Goal: Find contact information: Find contact information

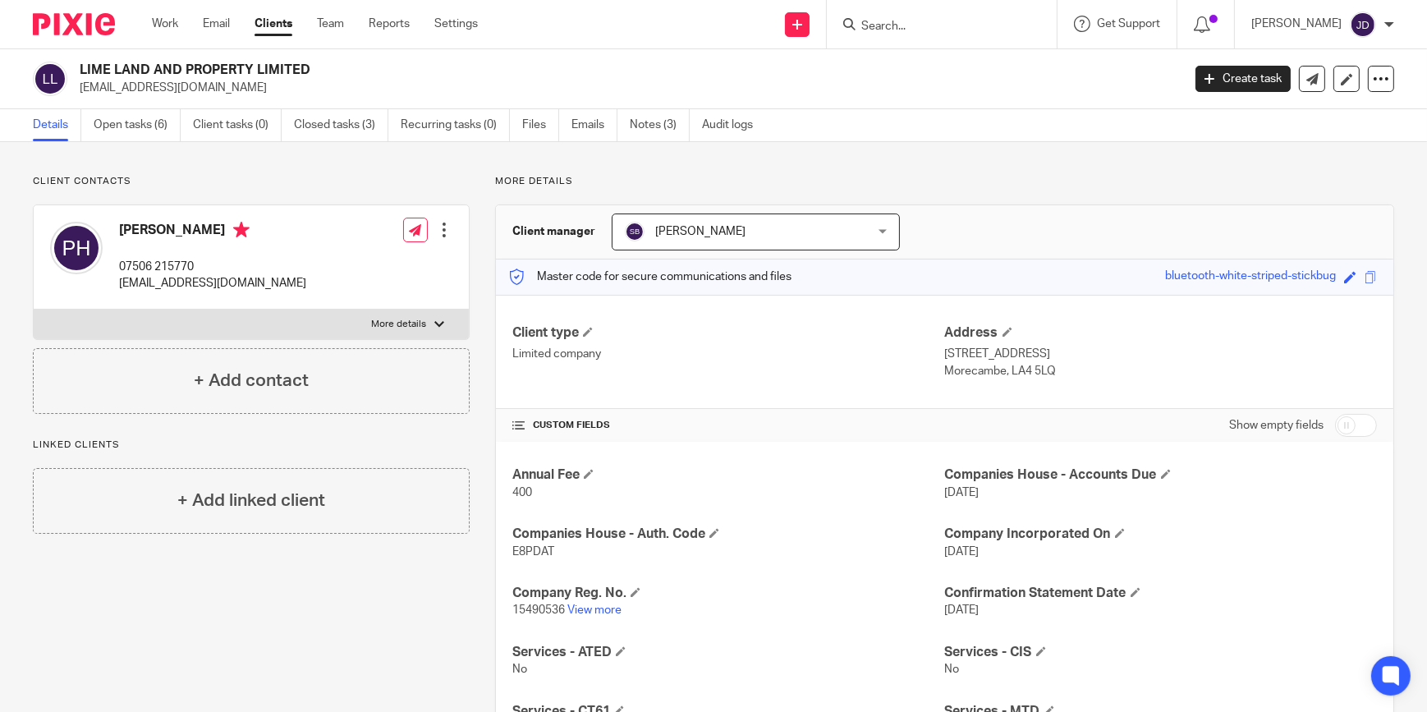
click at [899, 26] on input "Search" at bounding box center [934, 27] width 148 height 15
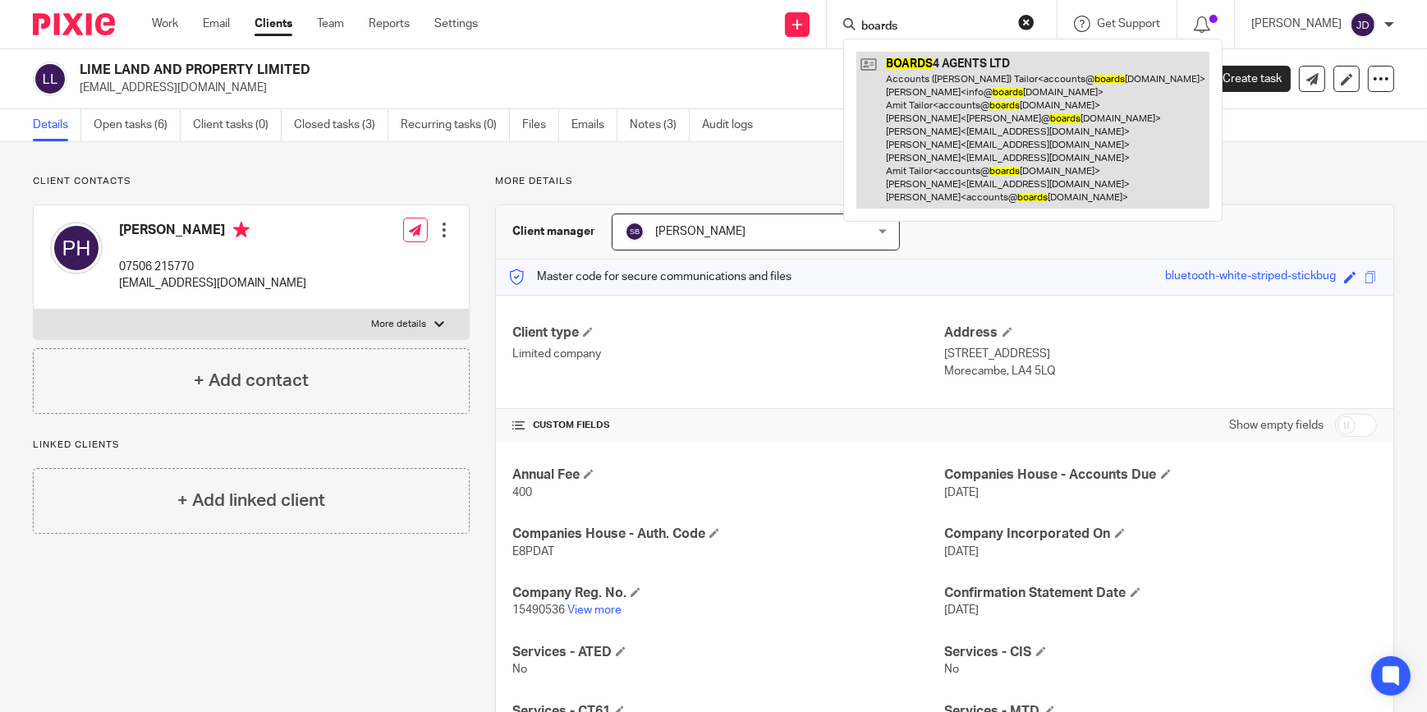
type input "boards"
click at [963, 57] on link at bounding box center [1032, 130] width 353 height 157
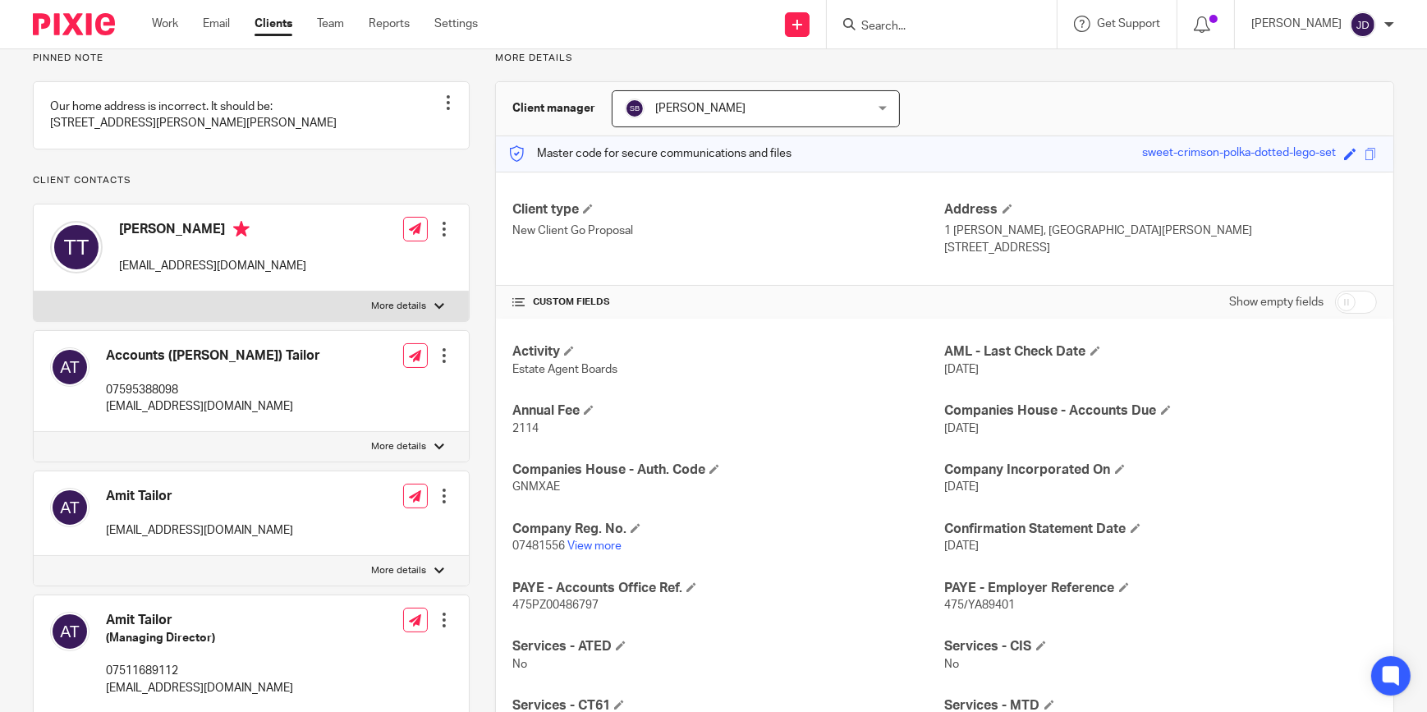
scroll to position [149, 0]
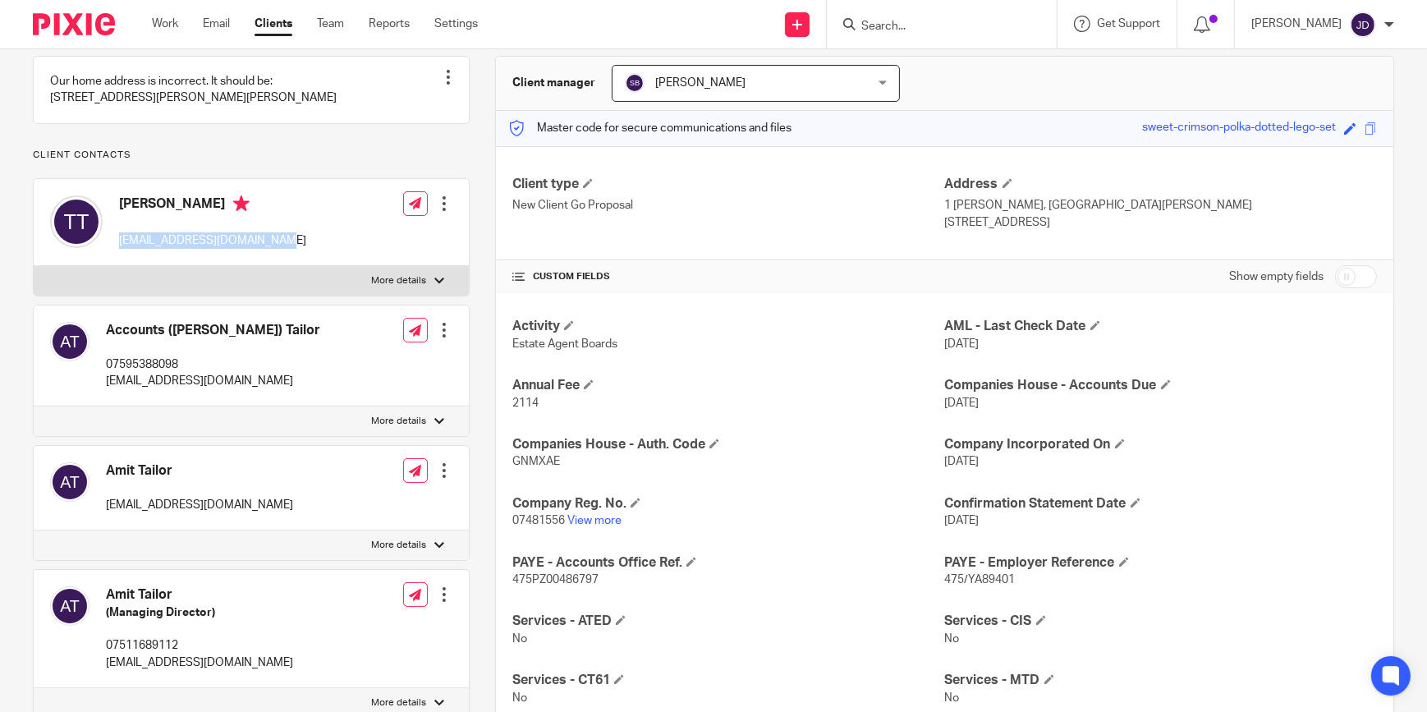
drag, startPoint x: 117, startPoint y: 310, endPoint x: 285, endPoint y: 320, distance: 168.6
click at [285, 266] on div "[PERSON_NAME] [EMAIL_ADDRESS][DOMAIN_NAME] Edit contact Create client from cont…" at bounding box center [251, 222] width 435 height 87
copy p "[EMAIL_ADDRESS][DOMAIN_NAME]"
